Goal: Task Accomplishment & Management: Use online tool/utility

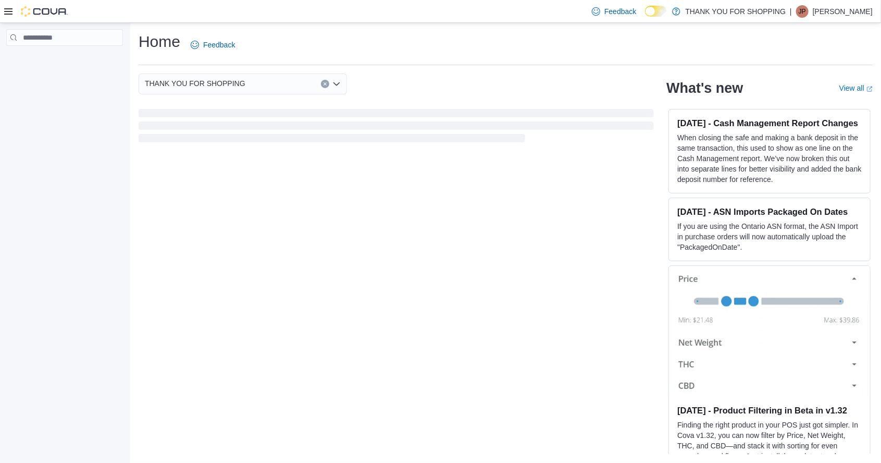
click at [8, 10] on icon at bounding box center [8, 11] width 8 height 6
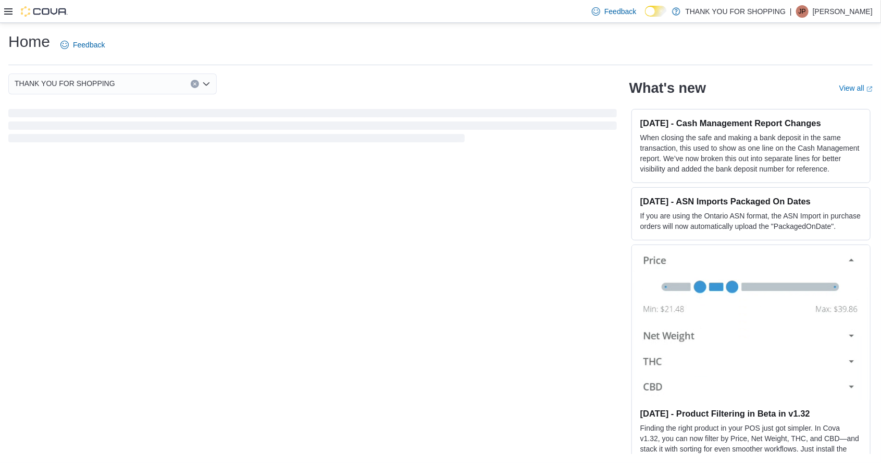
click at [8, 10] on icon at bounding box center [8, 11] width 8 height 6
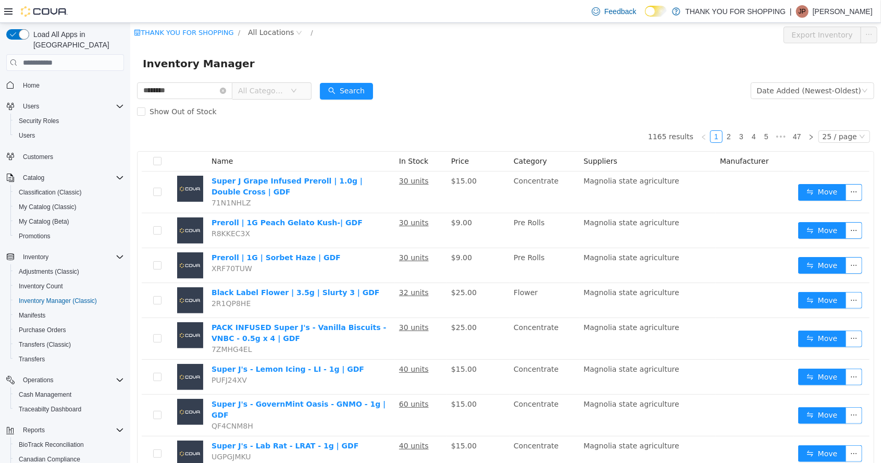
type input "********"
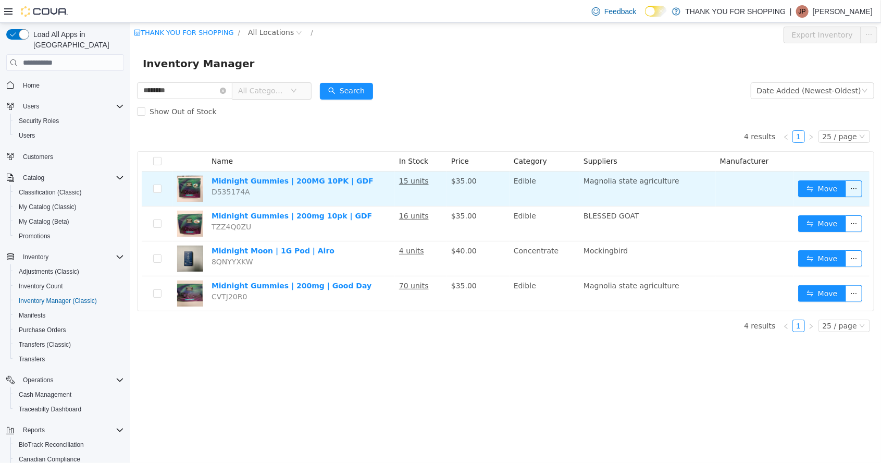
click at [413, 182] on u "15 units" at bounding box center [414, 181] width 30 height 8
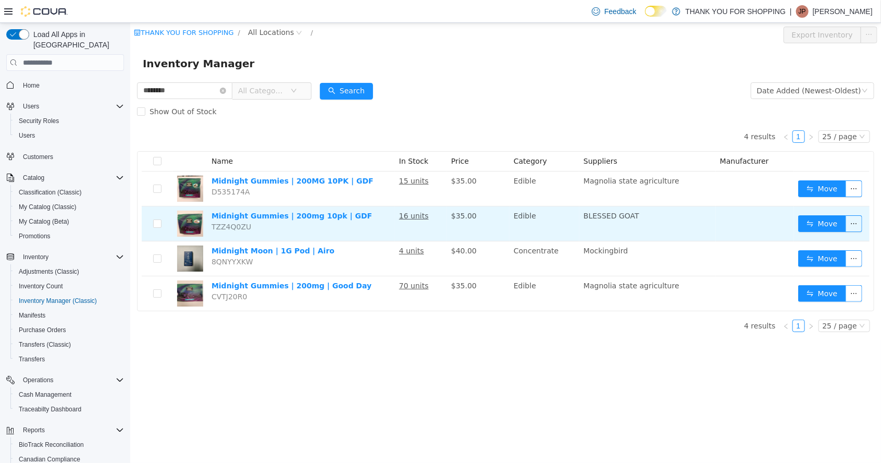
click at [413, 212] on u "16 units" at bounding box center [414, 216] width 30 height 8
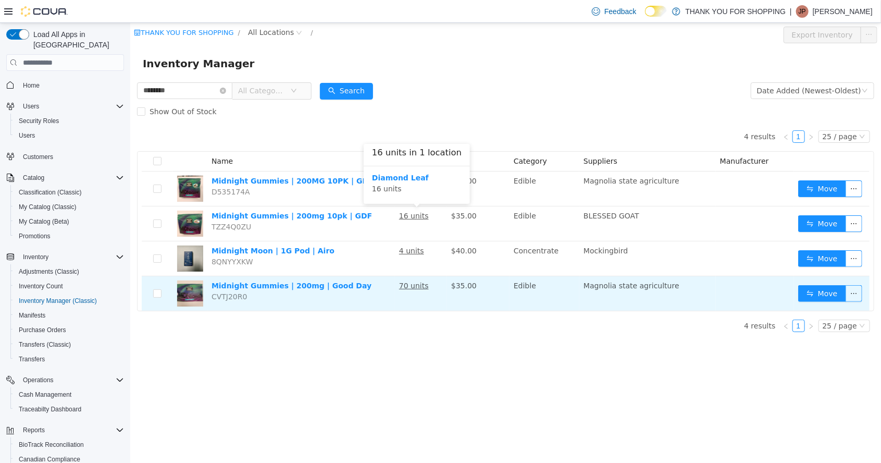
click at [413, 281] on u "70 units" at bounding box center [414, 285] width 30 height 8
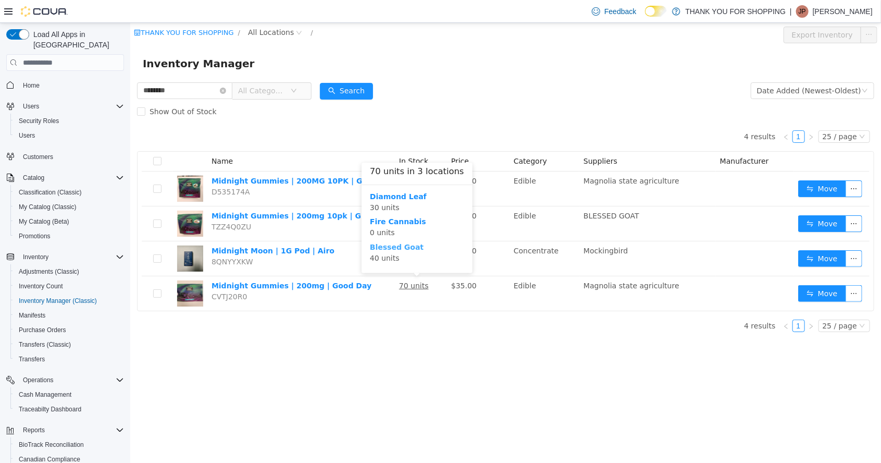
click at [400, 245] on b "Blessed Goat" at bounding box center [397, 247] width 54 height 8
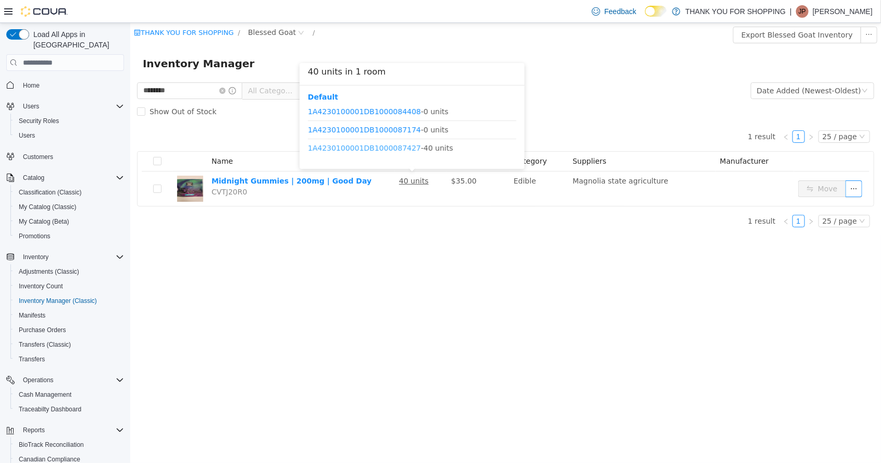
click at [390, 148] on link "1A4230100001DB1000087427" at bounding box center [364, 148] width 113 height 8
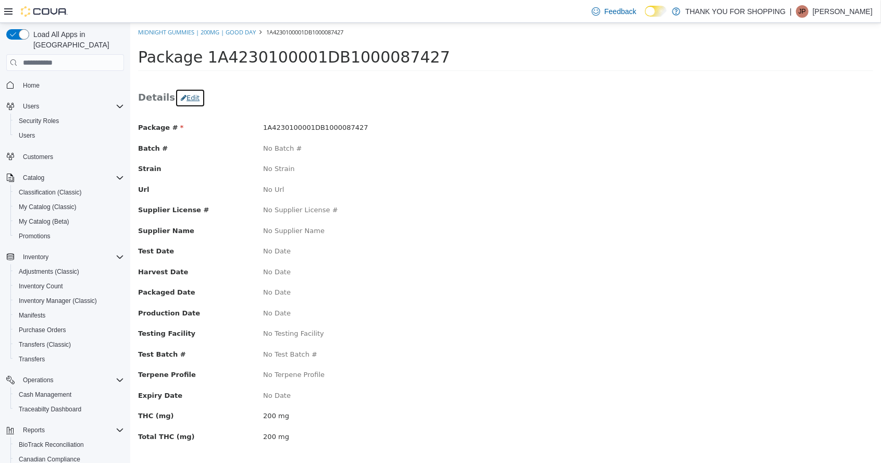
click at [180, 99] on button "Edit" at bounding box center [190, 98] width 30 height 19
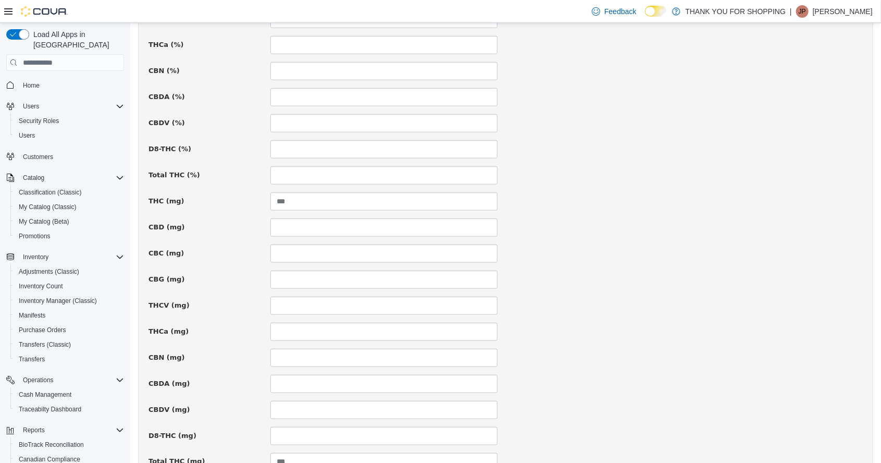
scroll to position [621, 0]
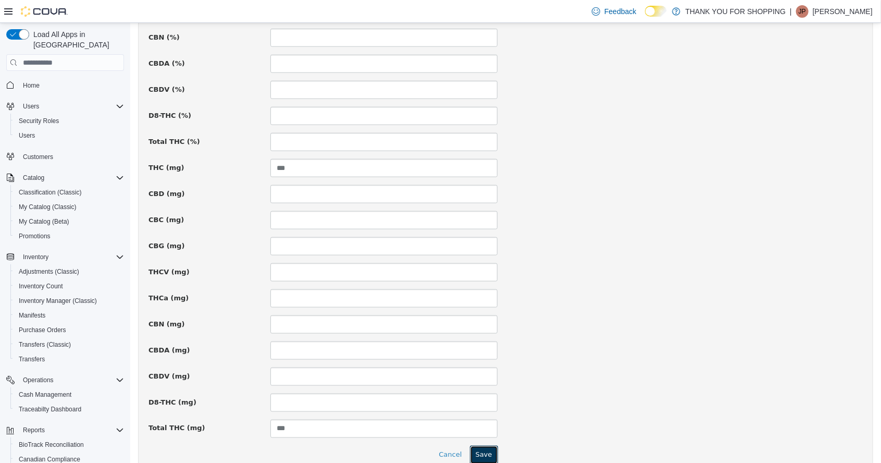
click at [479, 447] on button "Save" at bounding box center [484, 455] width 28 height 19
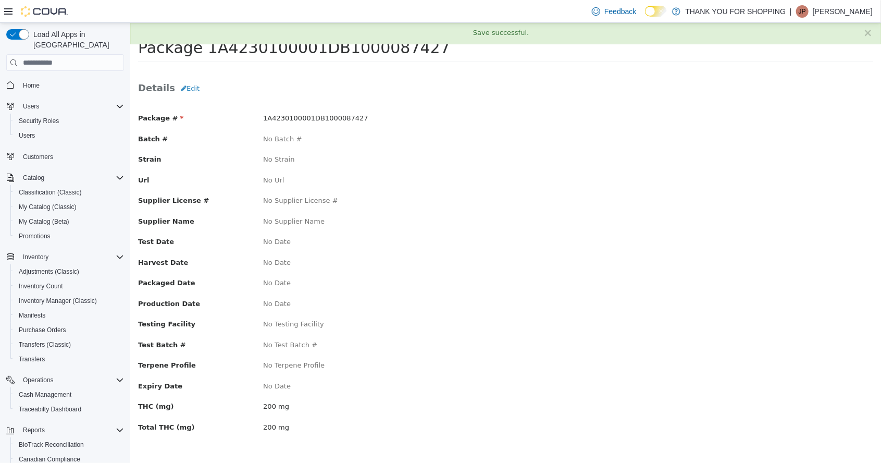
scroll to position [0, 0]
